Goal: Information Seeking & Learning: Learn about a topic

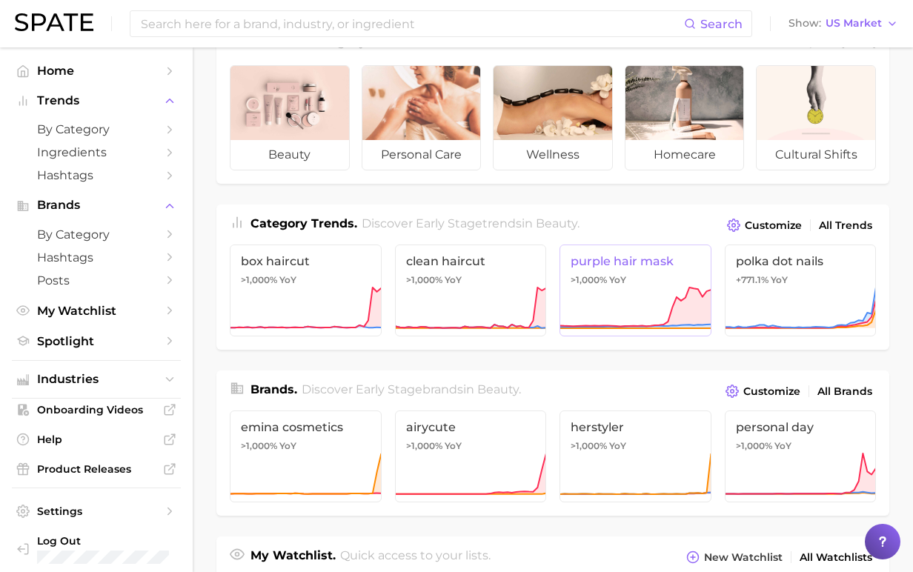
scroll to position [74, 0]
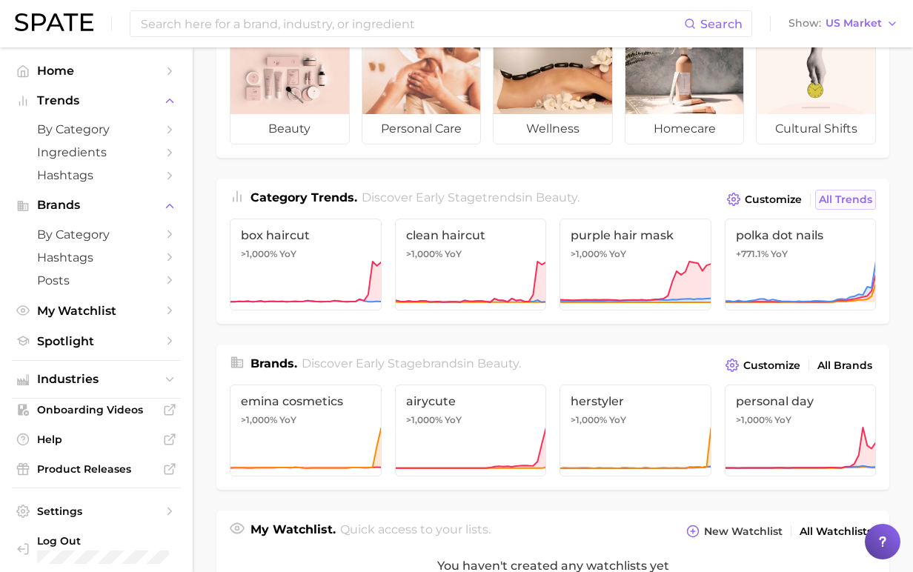
click at [846, 200] on span "All Trends" at bounding box center [845, 199] width 53 height 13
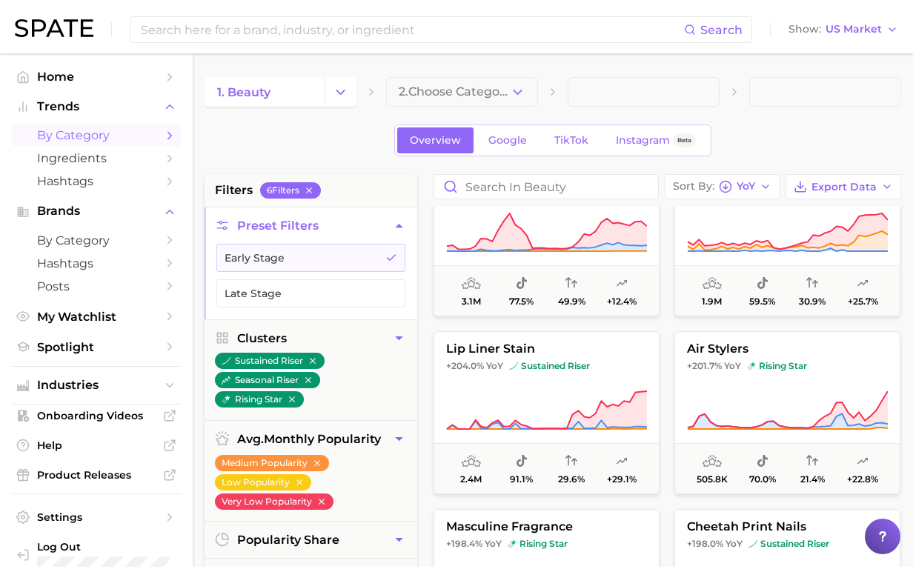
scroll to position [4001, 0]
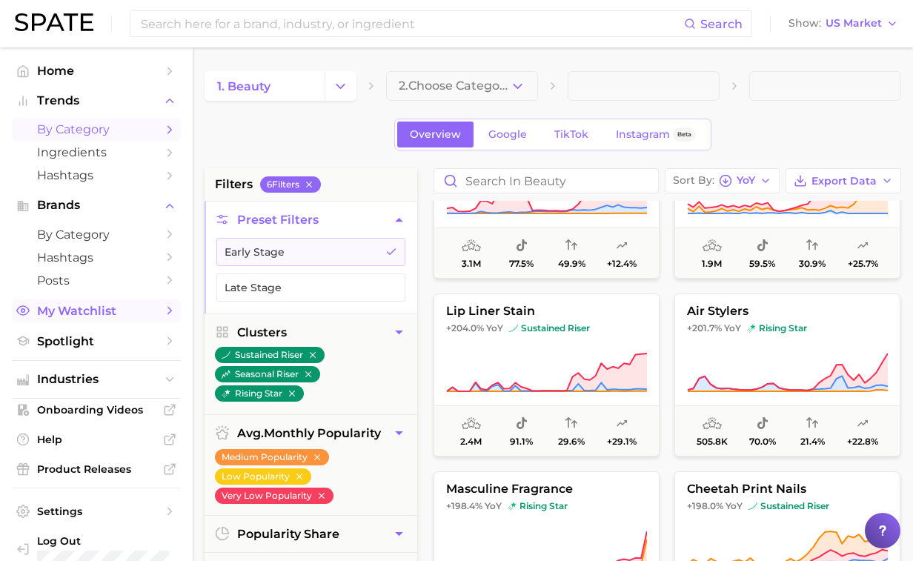
click at [94, 314] on span "My Watchlist" at bounding box center [96, 311] width 119 height 14
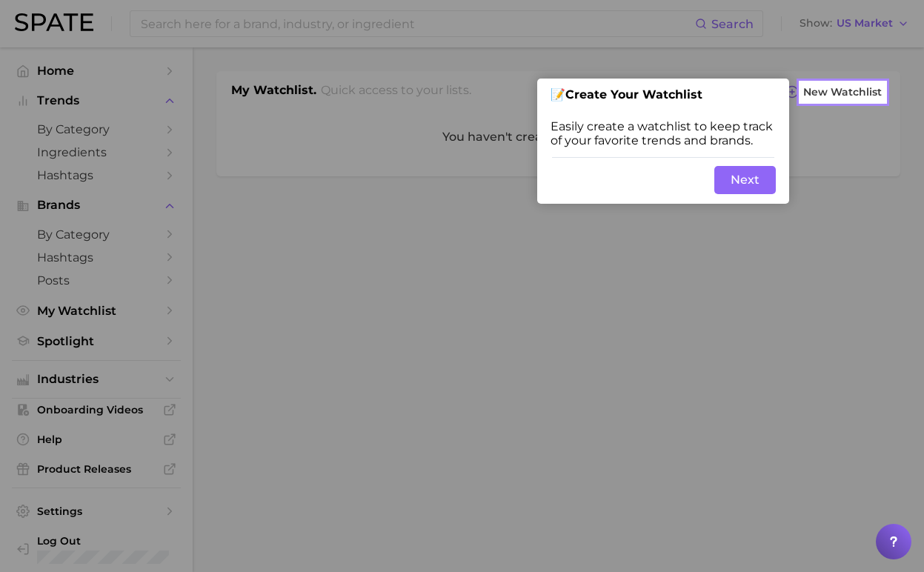
click at [733, 171] on button "Next" at bounding box center [744, 180] width 61 height 28
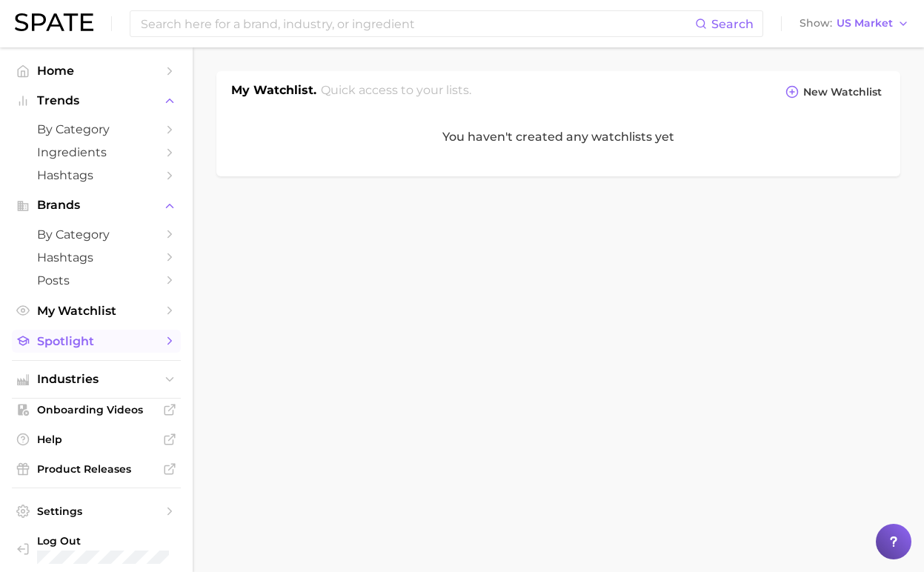
click at [92, 348] on link "Spotlight" at bounding box center [96, 341] width 169 height 23
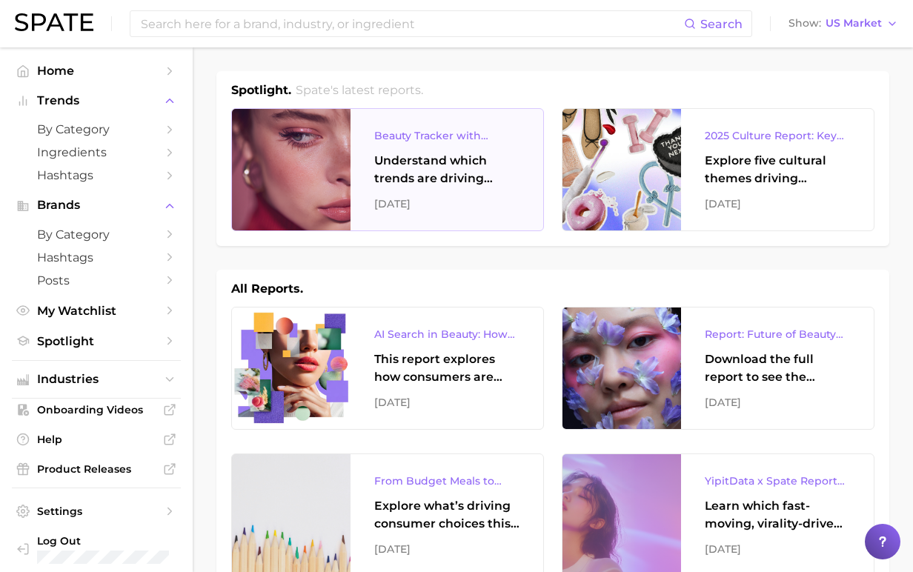
click at [403, 171] on div "Understand which trends are driving engagement across platforms in the skin, ha…" at bounding box center [446, 170] width 145 height 36
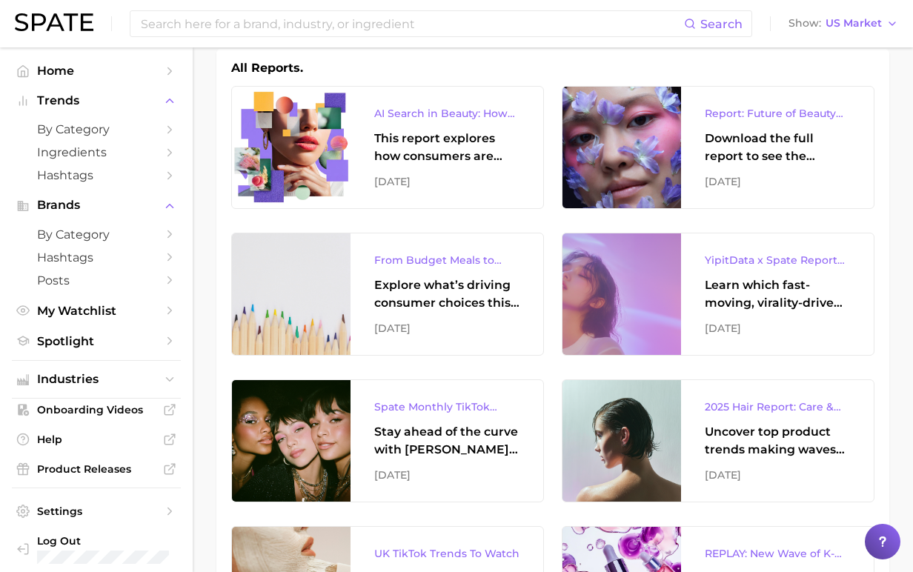
scroll to position [222, 0]
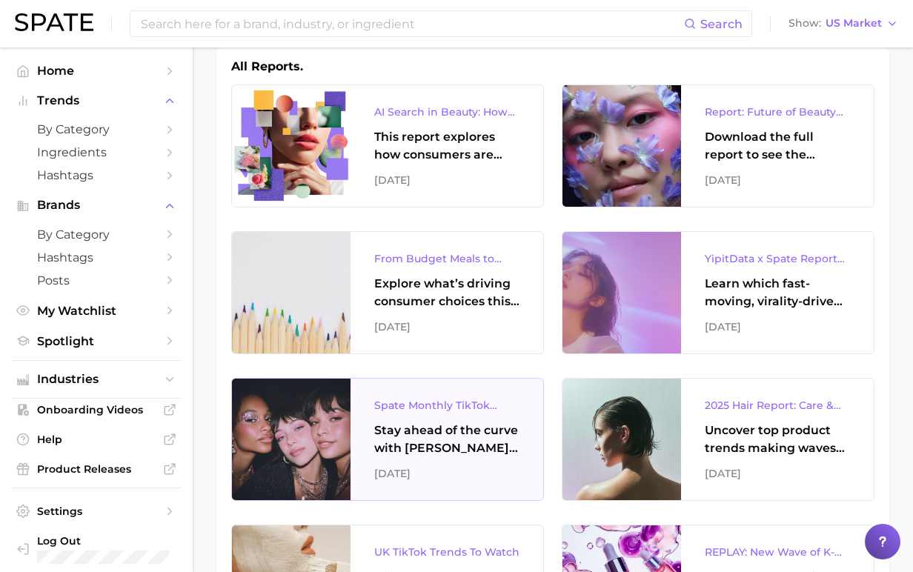
click at [472, 430] on div "Stay ahead of the curve with Spate’s latest monthly tracker, spotlighting the f…" at bounding box center [446, 440] width 145 height 36
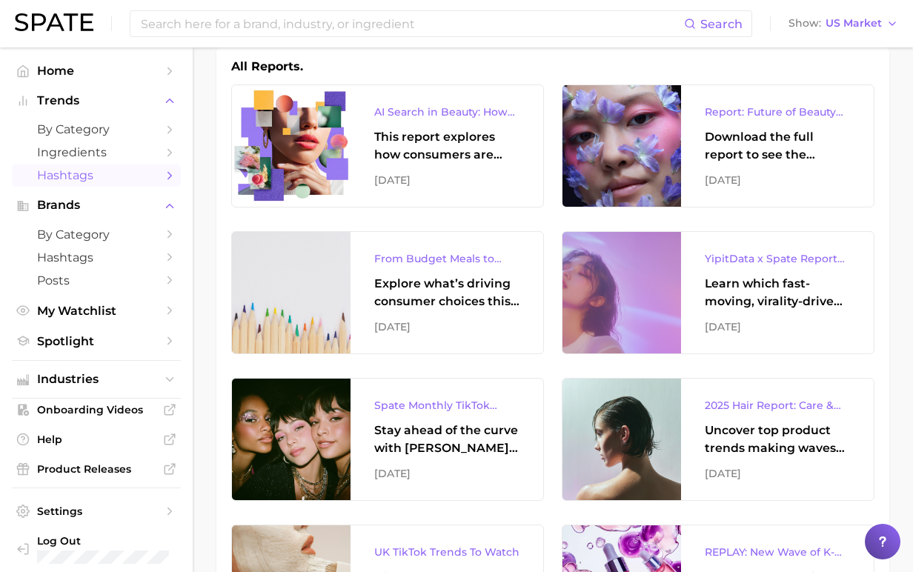
click at [76, 177] on span "Hashtags" at bounding box center [96, 175] width 119 height 14
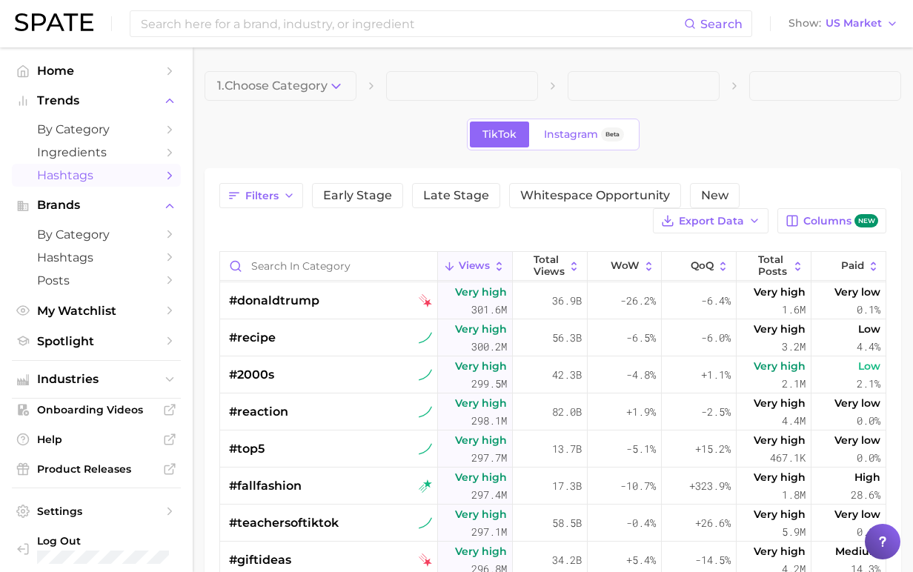
scroll to position [6149, 0]
click at [181, 17] on input at bounding box center [411, 23] width 545 height 25
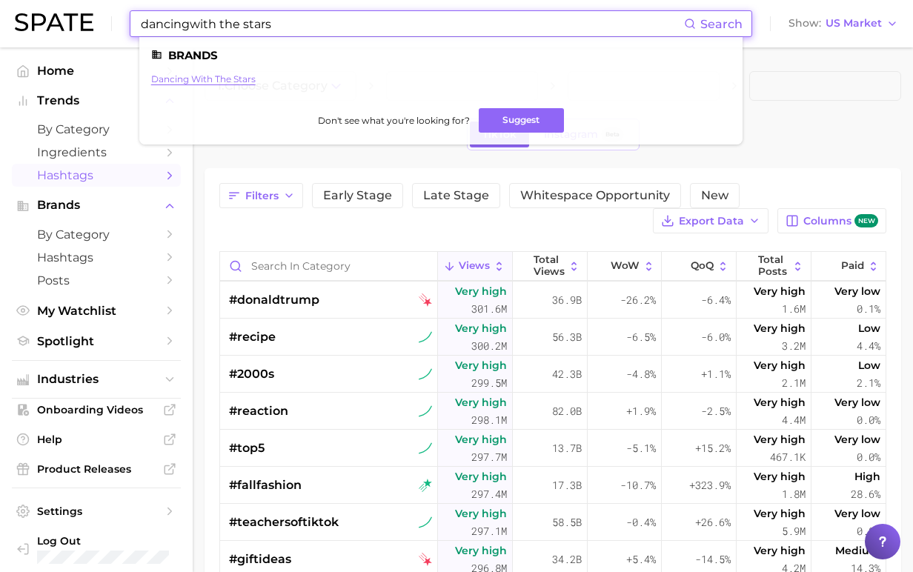
type input "dancingwith the stars"
click at [217, 81] on link "dancing with the stars" at bounding box center [203, 78] width 104 height 11
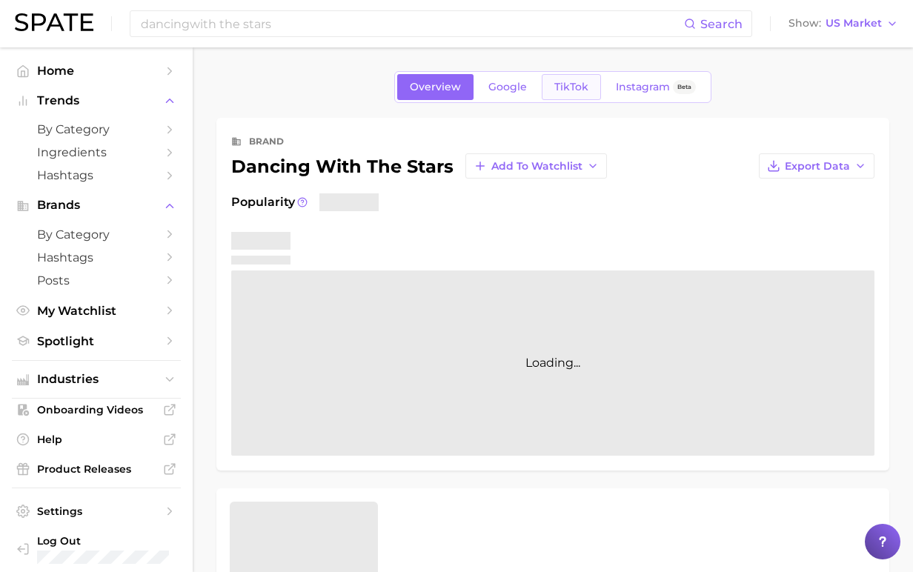
click at [584, 87] on span "TikTok" at bounding box center [571, 87] width 34 height 13
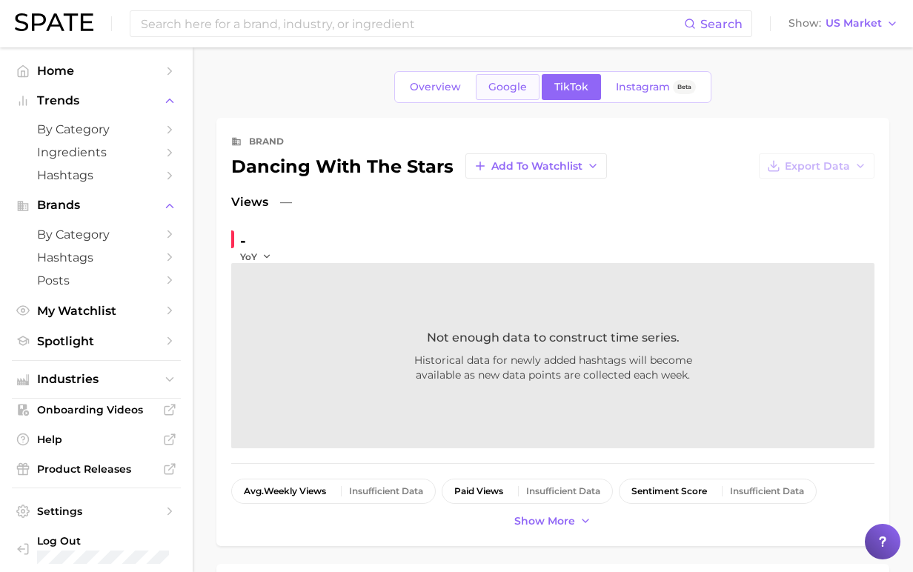
click at [494, 94] on link "Google" at bounding box center [508, 87] width 64 height 26
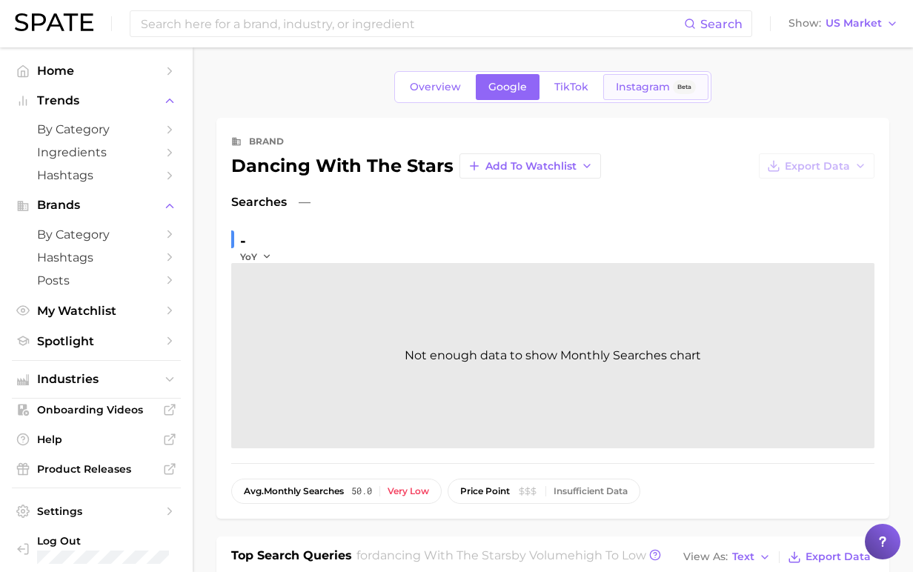
click at [673, 93] on link "Instagram Beta" at bounding box center [655, 87] width 105 height 26
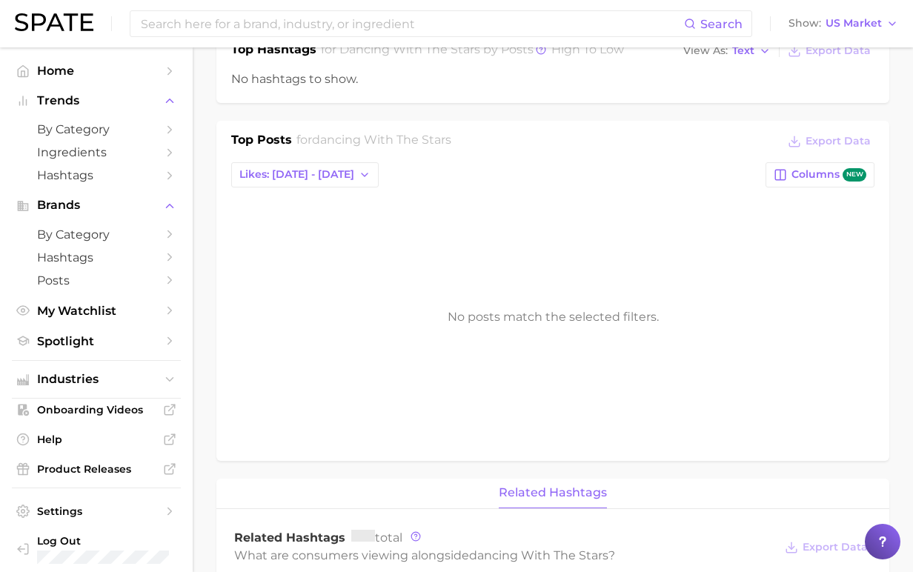
scroll to position [519, 0]
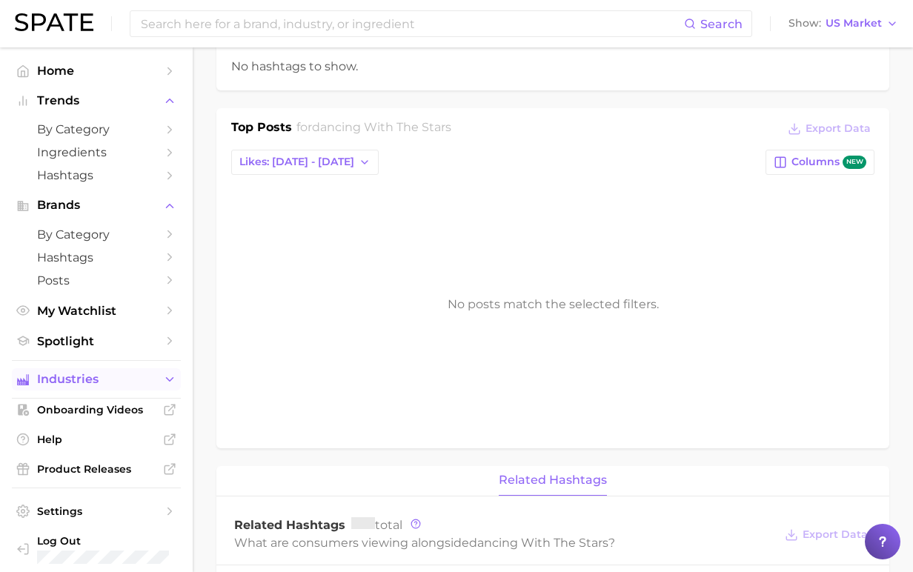
click at [147, 373] on button "Industries" at bounding box center [96, 379] width 169 height 22
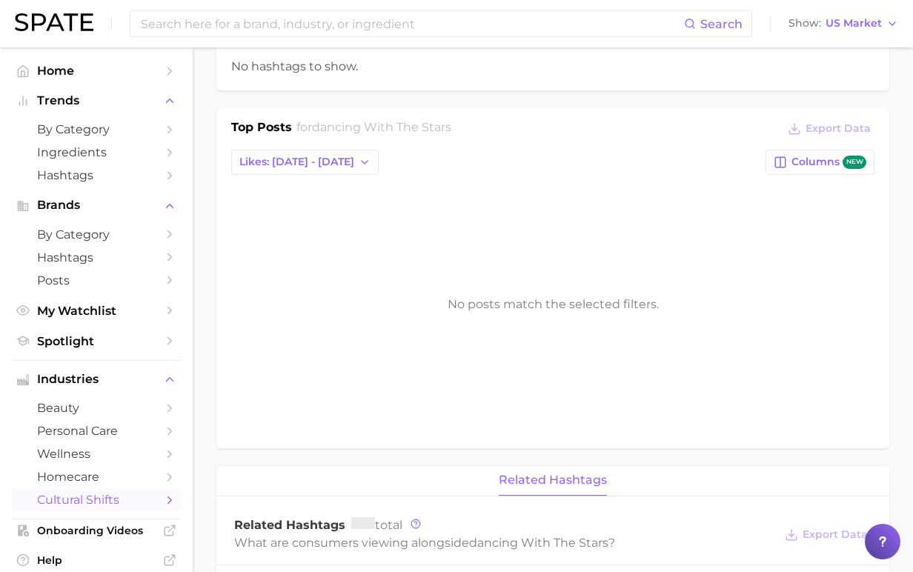
click at [93, 499] on span "cultural shifts" at bounding box center [96, 500] width 119 height 14
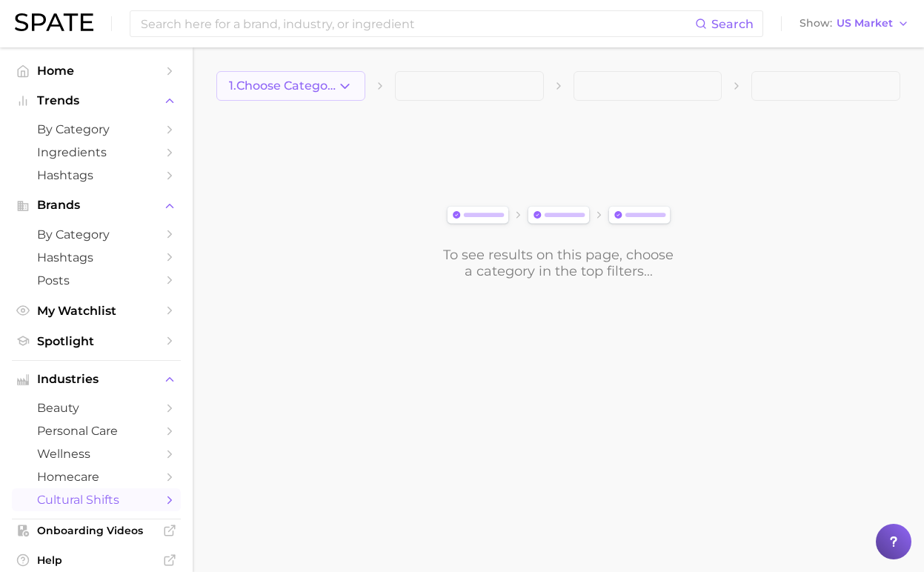
click at [337, 84] on icon "button" at bounding box center [345, 87] width 16 height 16
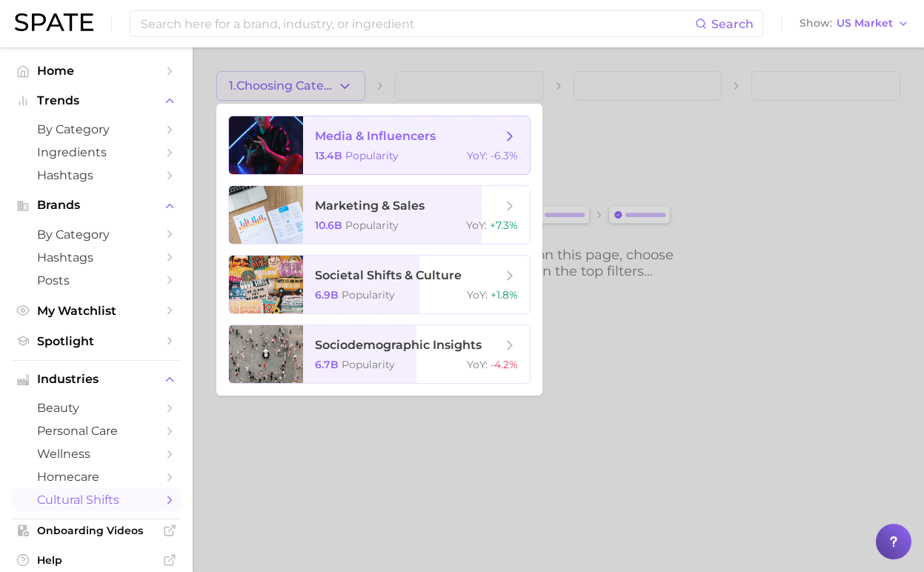
click at [378, 158] on span "Popularity" at bounding box center [371, 155] width 53 height 13
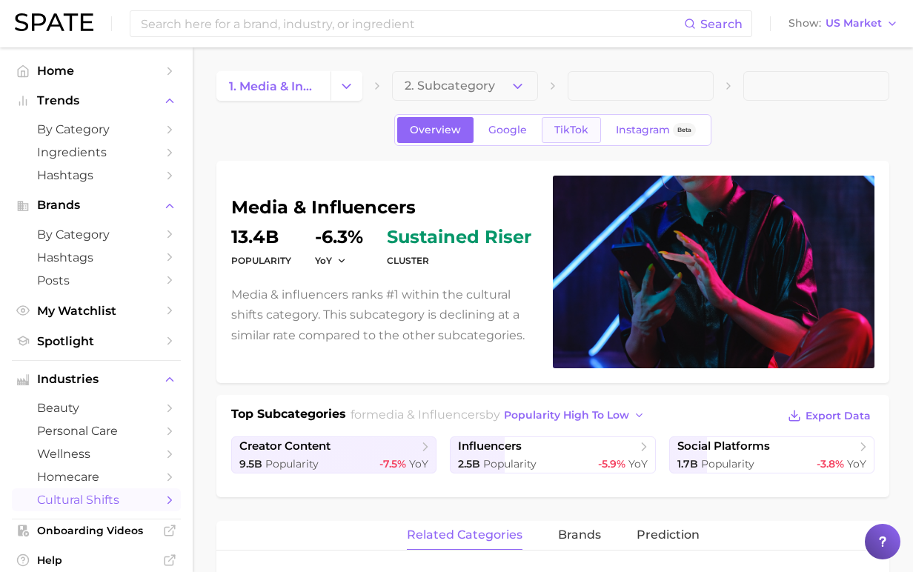
click at [561, 128] on span "TikTok" at bounding box center [571, 130] width 34 height 13
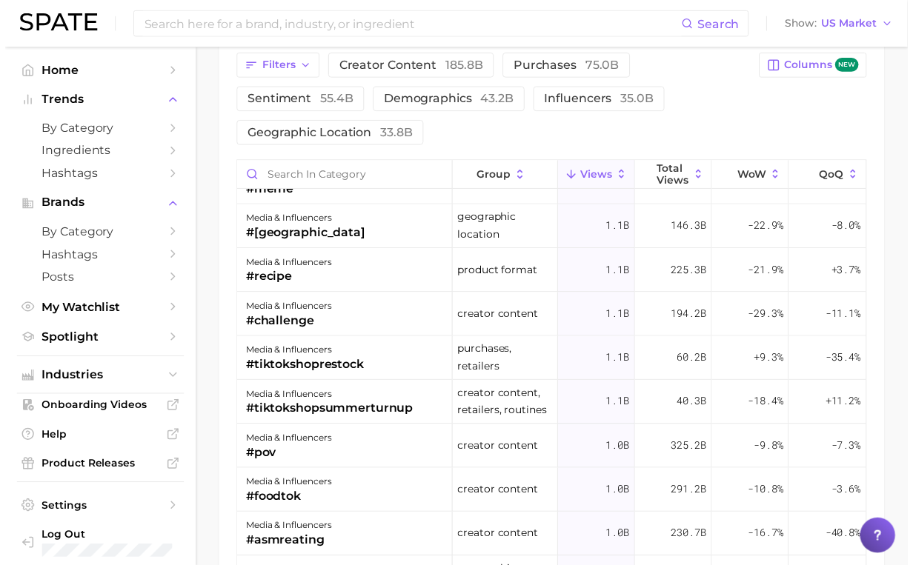
scroll to position [2149, 0]
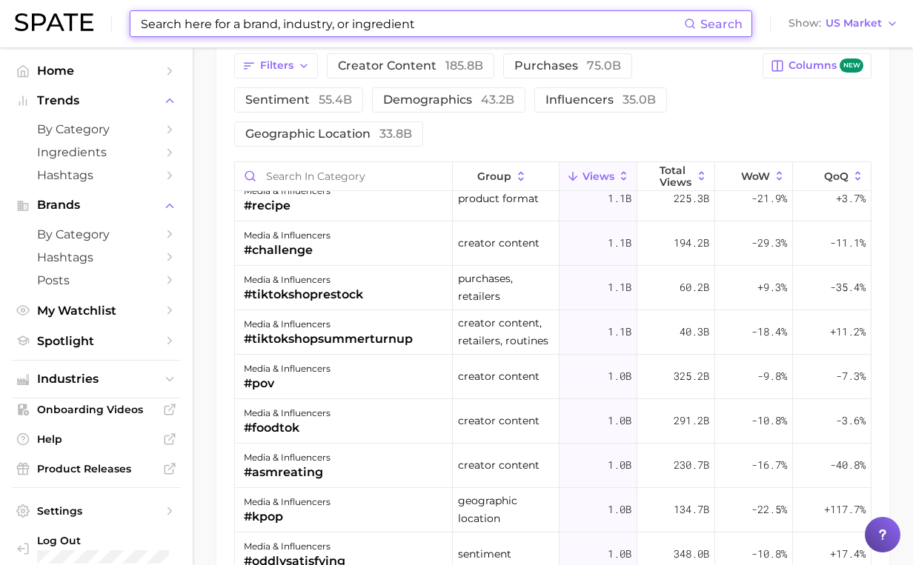
click at [175, 26] on input at bounding box center [411, 23] width 545 height 25
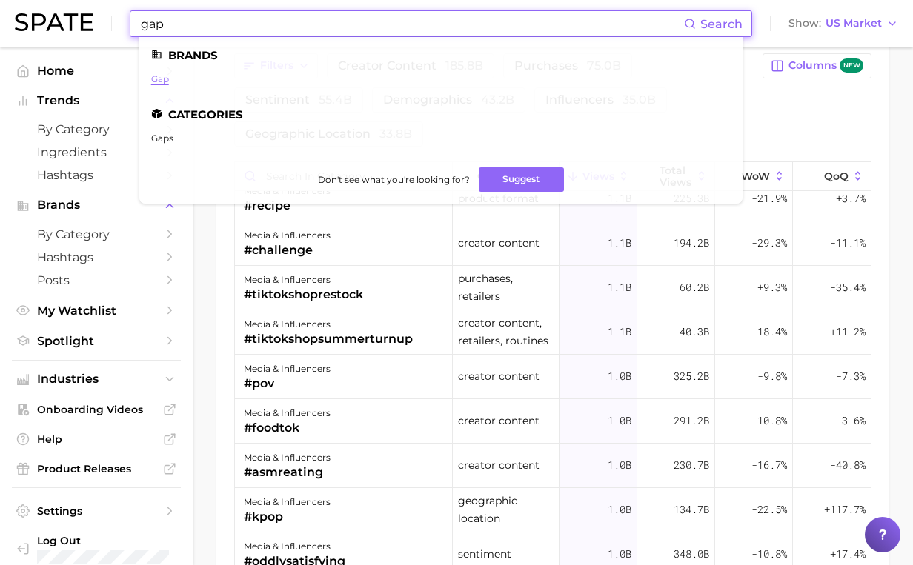
type input "gap"
click at [159, 78] on link "gap" at bounding box center [160, 78] width 18 height 11
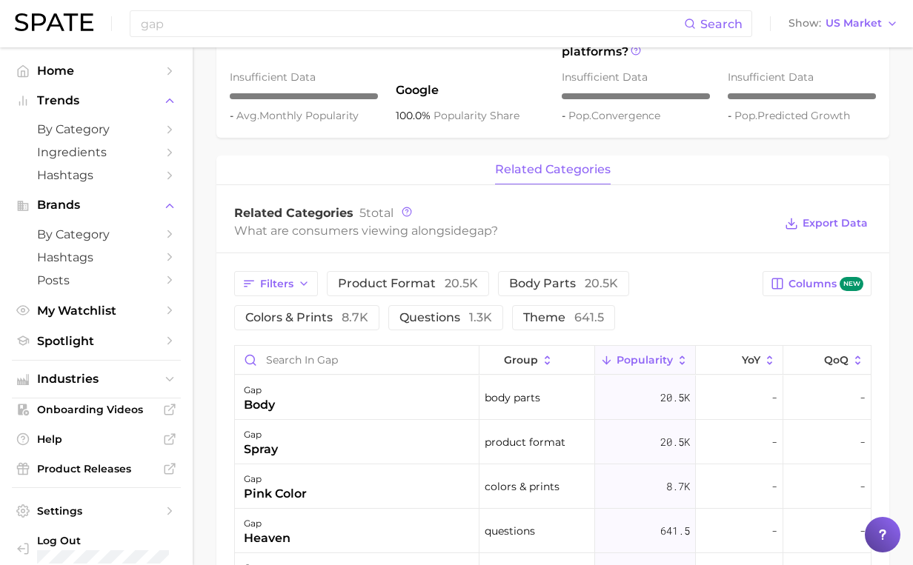
scroll to position [519, 0]
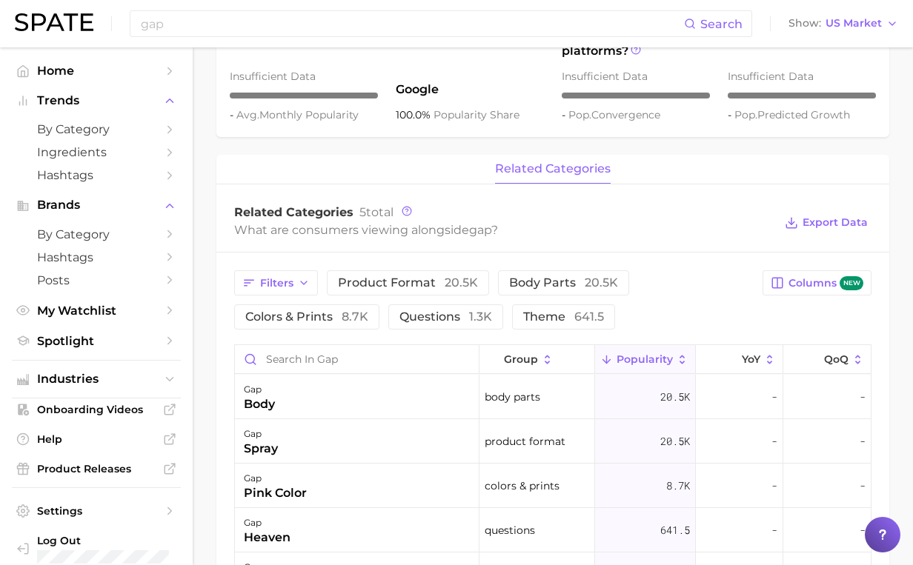
click at [622, 353] on span "Popularity" at bounding box center [644, 359] width 56 height 12
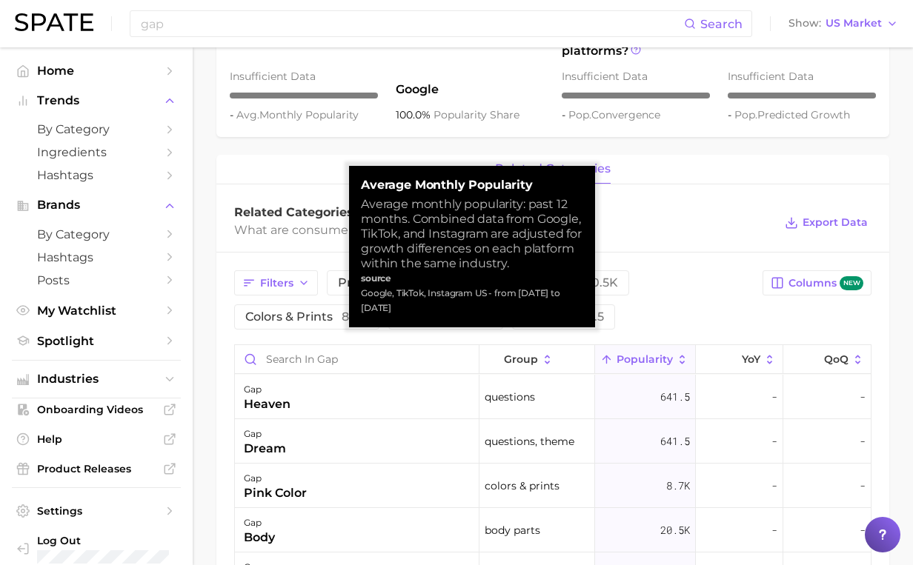
click at [622, 353] on span "Popularity" at bounding box center [644, 359] width 56 height 12
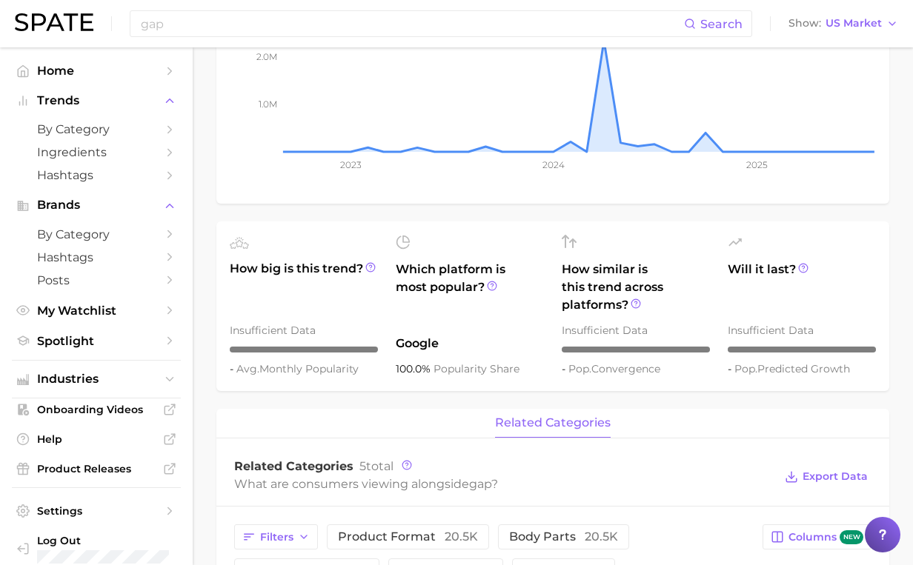
scroll to position [0, 0]
